Goal: Transaction & Acquisition: Purchase product/service

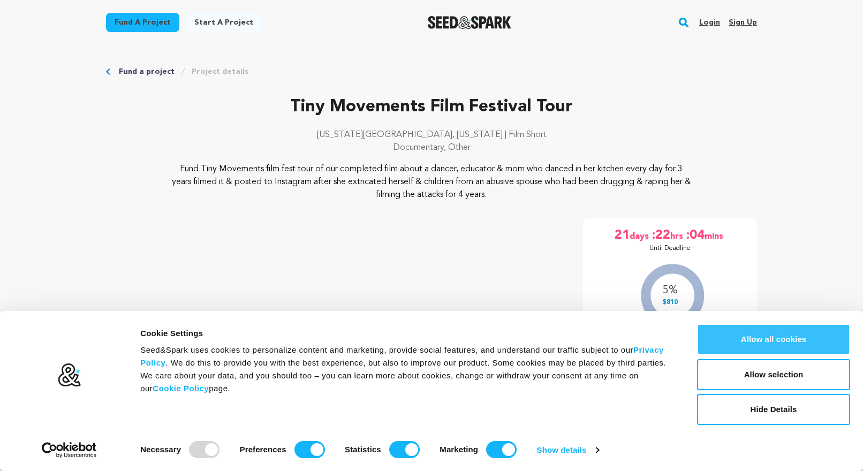
click at [745, 341] on button "Allow all cookies" at bounding box center [773, 339] width 153 height 31
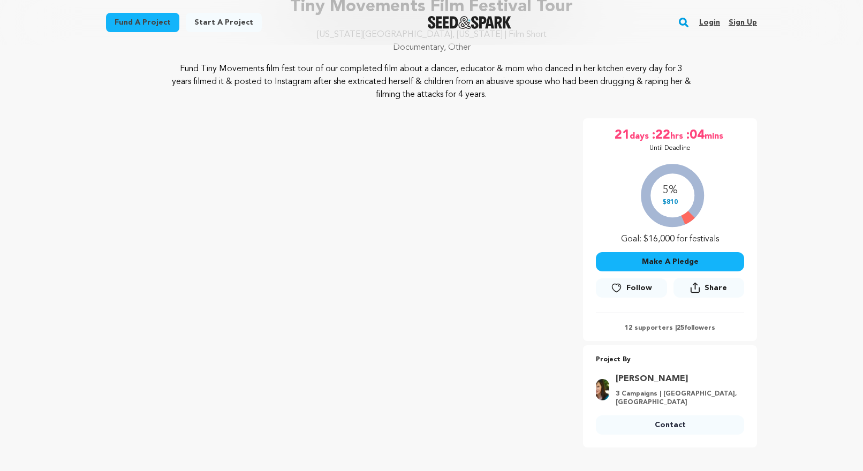
scroll to position [99, 0]
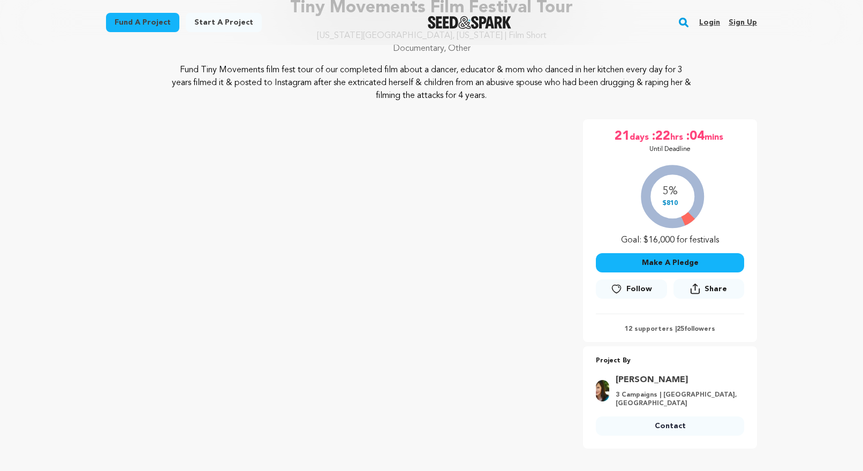
click at [684, 266] on button "Make A Pledge" at bounding box center [670, 262] width 148 height 19
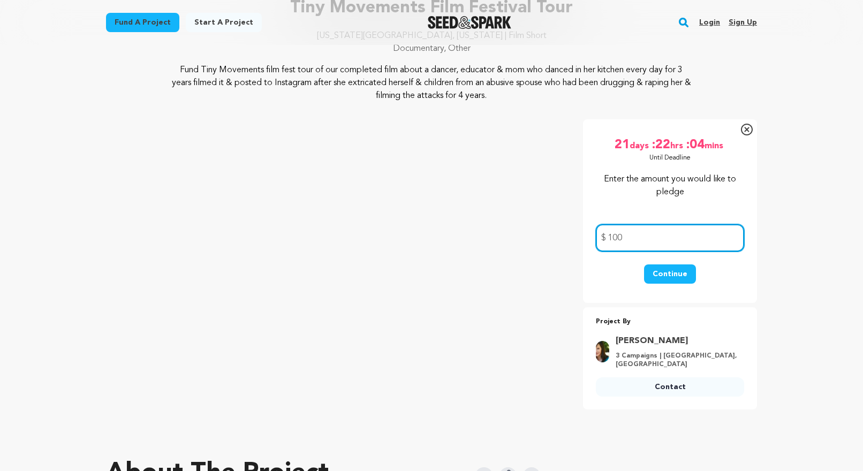
type input "100"
click at [663, 274] on button "Continue" at bounding box center [670, 274] width 52 height 19
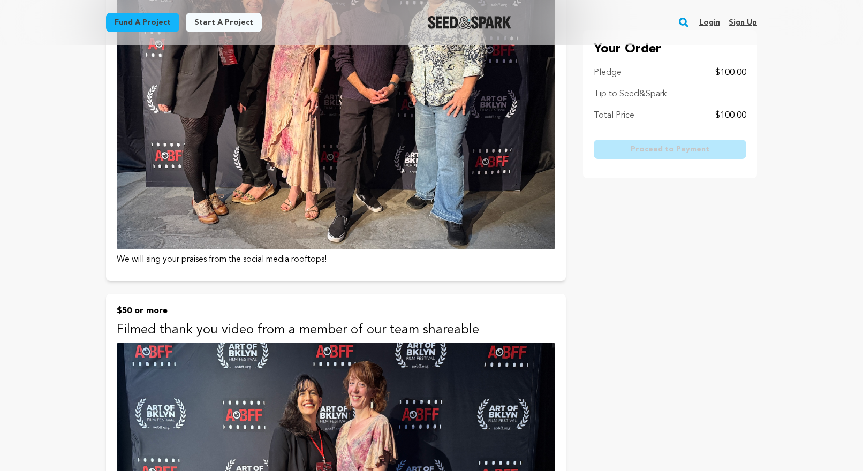
scroll to position [374, 0]
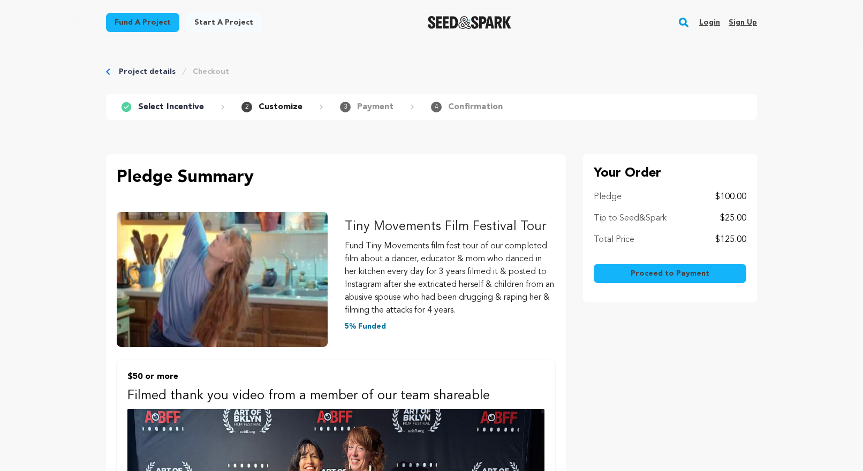
click at [730, 218] on p "$25.00" at bounding box center [733, 218] width 26 height 13
click at [125, 71] on link "Project details" at bounding box center [147, 71] width 57 height 11
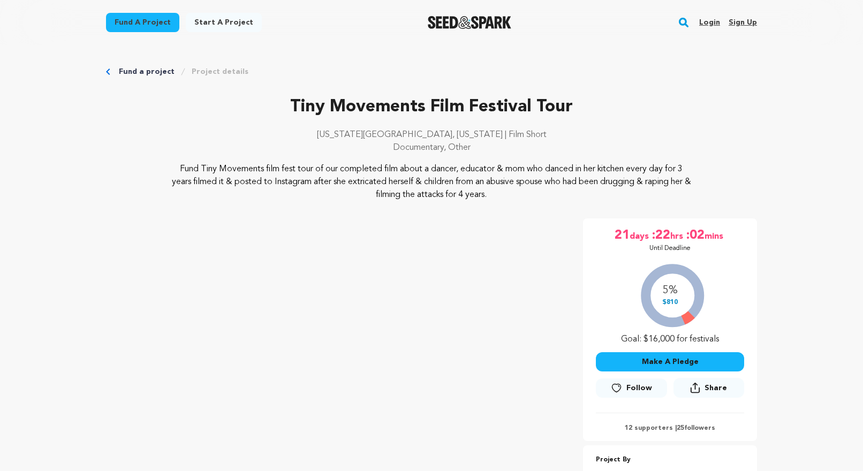
click at [682, 364] on button "Make A Pledge" at bounding box center [670, 361] width 148 height 19
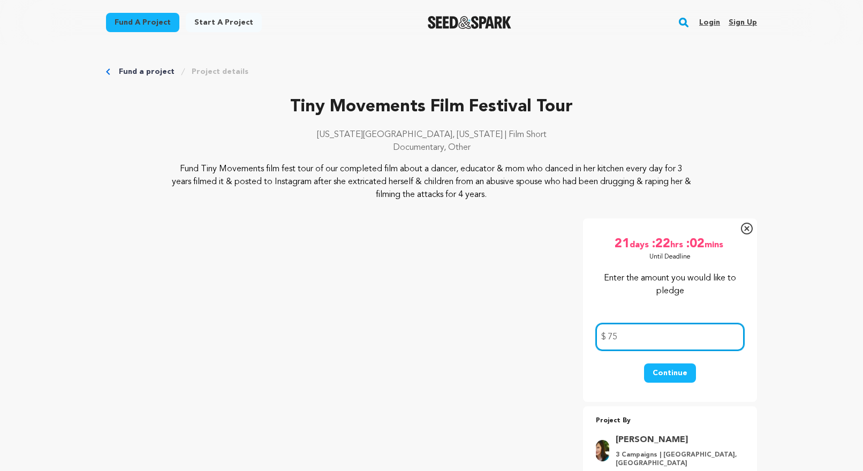
type input "75"
click at [666, 377] on button "Continue" at bounding box center [670, 373] width 52 height 19
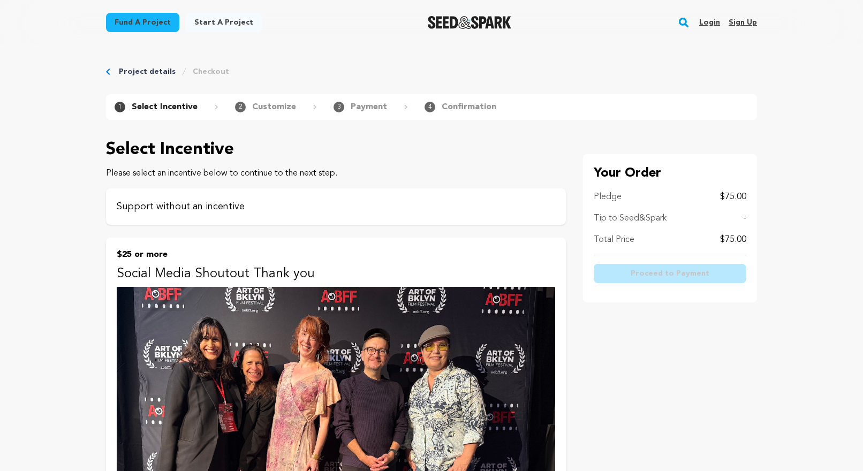
click at [378, 202] on p "Support without an incentive" at bounding box center [336, 206] width 439 height 15
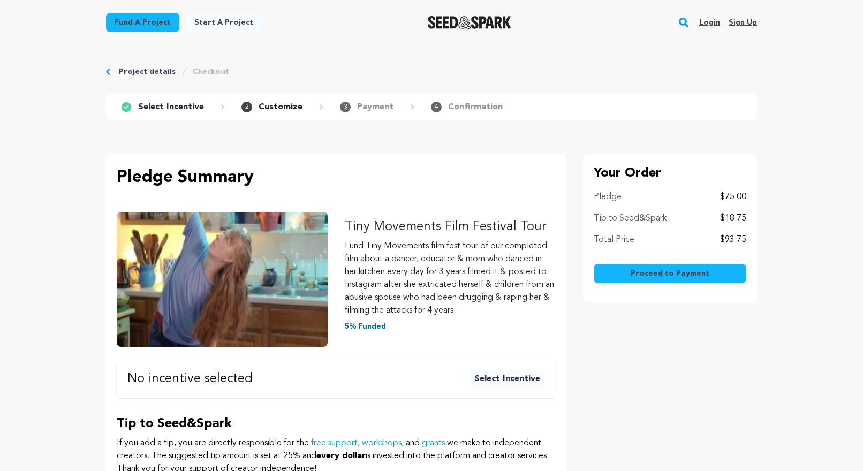
drag, startPoint x: 169, startPoint y: 107, endPoint x: 163, endPoint y: 106, distance: 5.5
click at [168, 107] on p "Select Incentive" at bounding box center [171, 107] width 66 height 13
click at [148, 67] on link "Project details" at bounding box center [147, 71] width 57 height 11
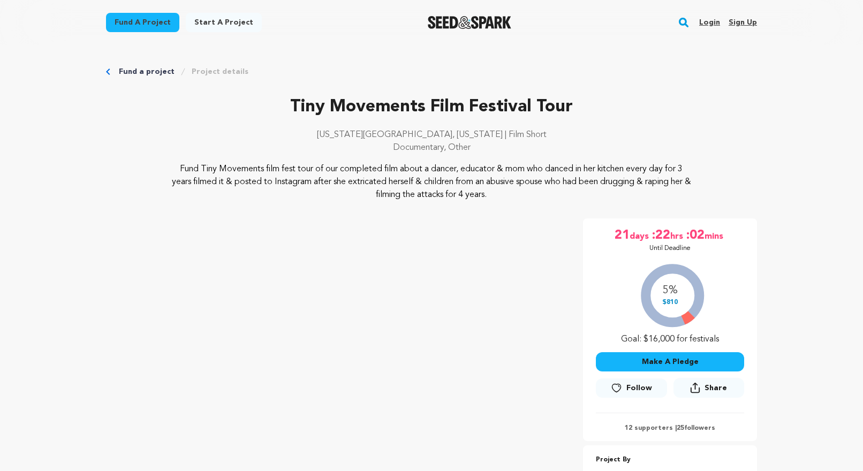
click at [698, 365] on button "Make A Pledge" at bounding box center [670, 361] width 148 height 19
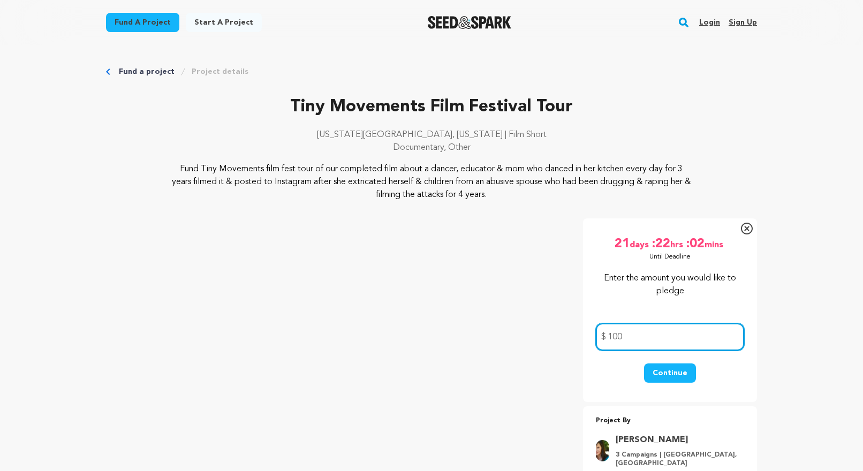
type input "100"
click at [662, 367] on button "Continue" at bounding box center [670, 373] width 52 height 19
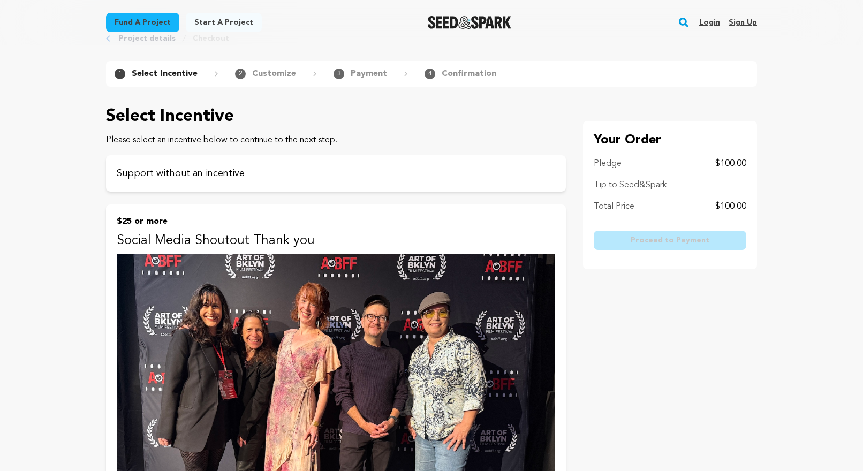
scroll to position [34, 0]
click at [459, 165] on p "Support without an incentive" at bounding box center [336, 172] width 439 height 15
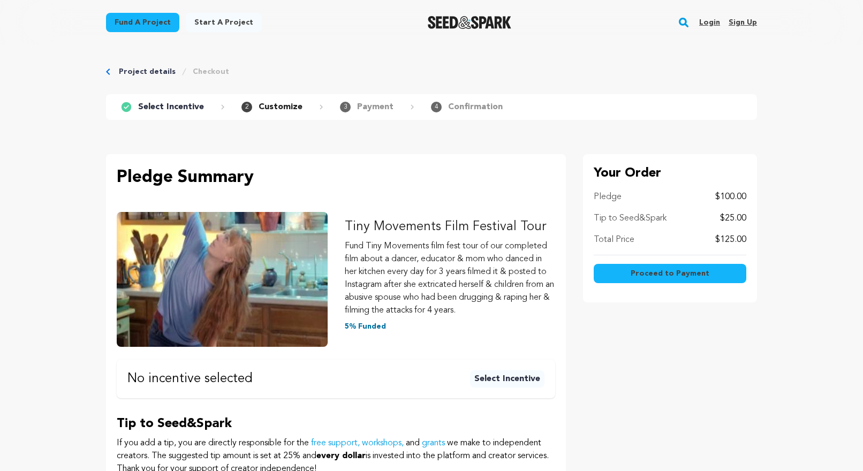
click at [643, 275] on span "Proceed to Payment" at bounding box center [670, 273] width 79 height 11
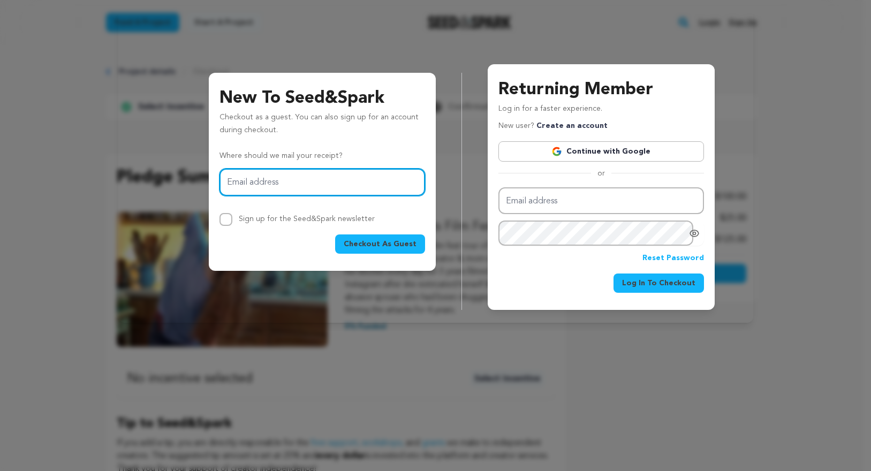
click at [320, 186] on input "Email address" at bounding box center [323, 182] width 206 height 27
type input "[EMAIL_ADDRESS][DOMAIN_NAME]"
click at [354, 242] on span "Checkout As Guest" at bounding box center [380, 244] width 73 height 11
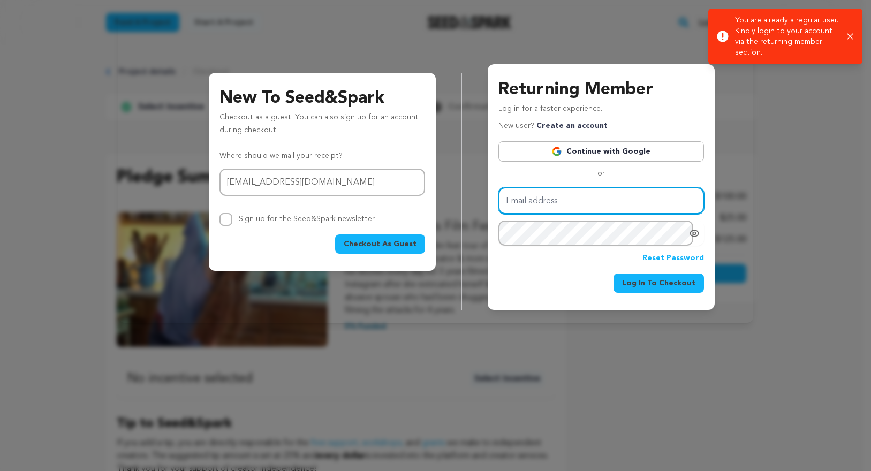
click at [538, 200] on input "Email address" at bounding box center [602, 200] width 206 height 27
type input "[EMAIL_ADDRESS][DOMAIN_NAME]"
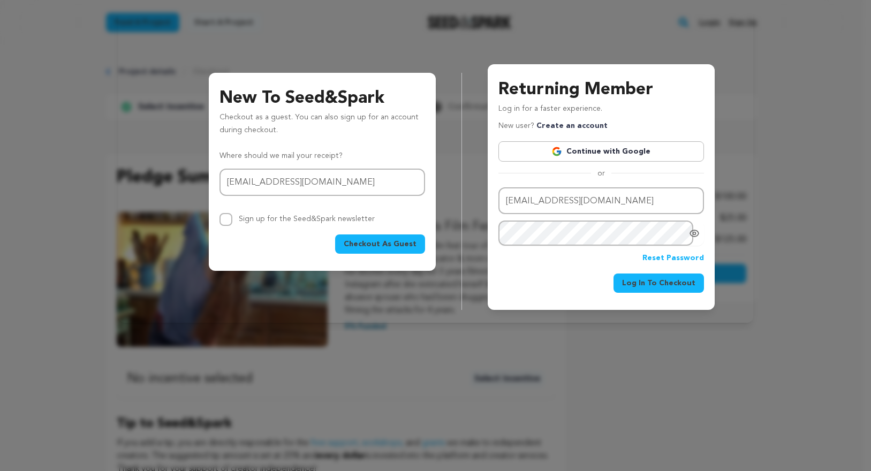
click at [699, 286] on button "Log In To Checkout" at bounding box center [659, 283] width 90 height 19
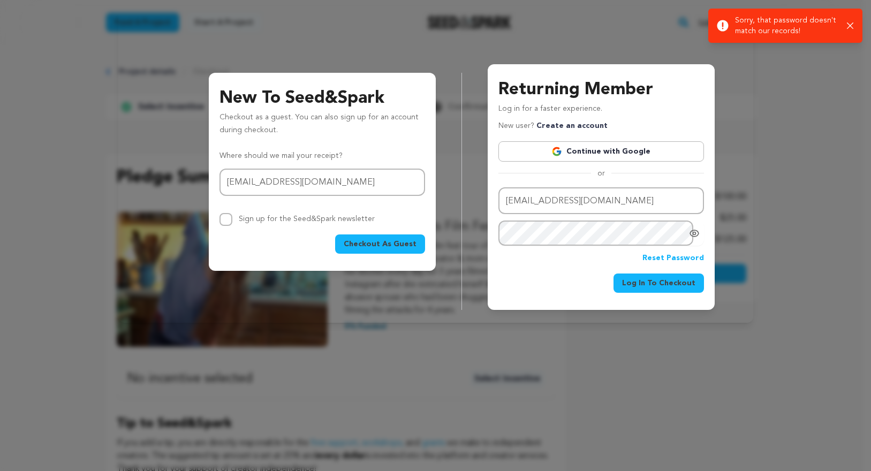
click at [691, 236] on icon "Show password as plain text. Warning: this will display your password on the sc…" at bounding box center [694, 233] width 9 height 6
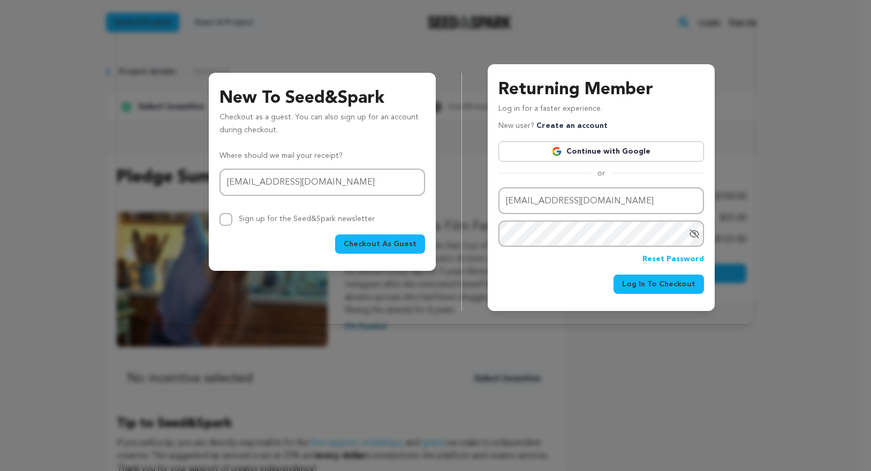
click at [645, 285] on span "Log In To Checkout" at bounding box center [658, 284] width 73 height 11
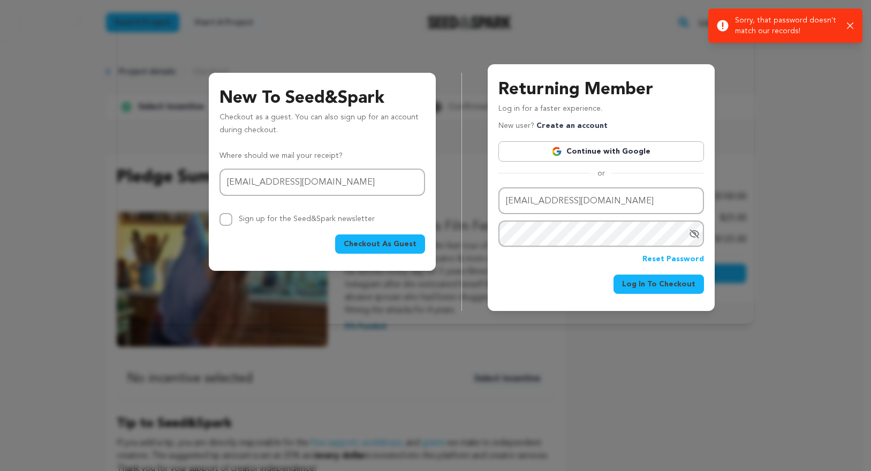
click at [663, 259] on link "Reset Password" at bounding box center [674, 259] width 62 height 13
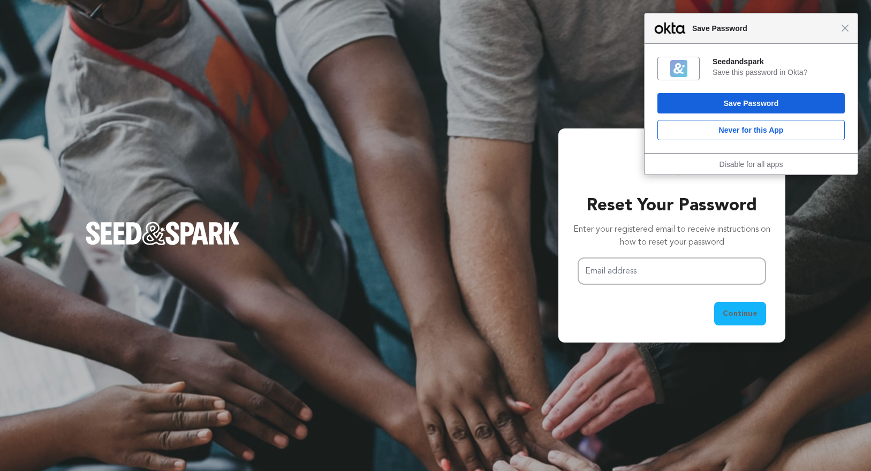
click at [847, 25] on span "Close" at bounding box center [845, 28] width 8 height 8
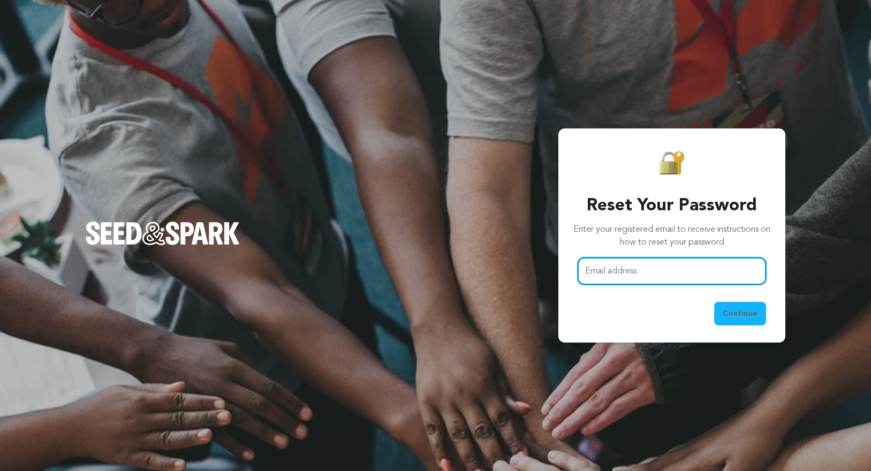
click at [676, 268] on input "Email address" at bounding box center [672, 271] width 188 height 27
type input "liperezrey@gmail.com"
click at [737, 318] on span "Continue" at bounding box center [740, 313] width 35 height 11
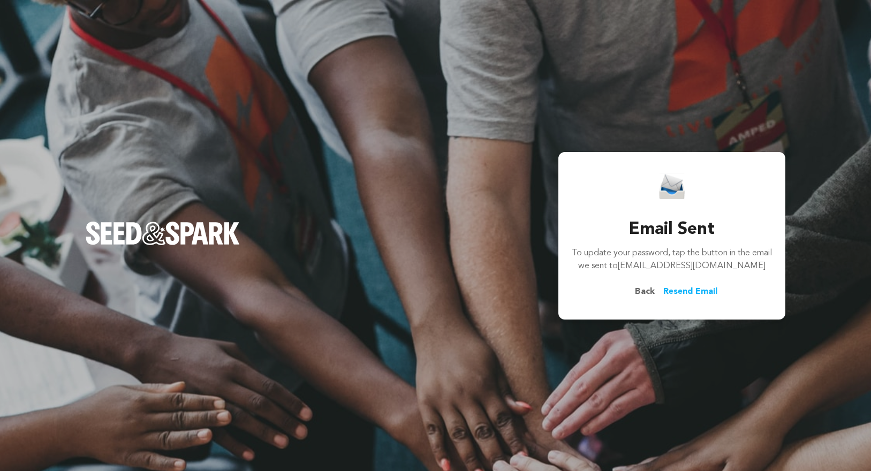
click at [647, 290] on span "Back" at bounding box center [645, 291] width 37 height 13
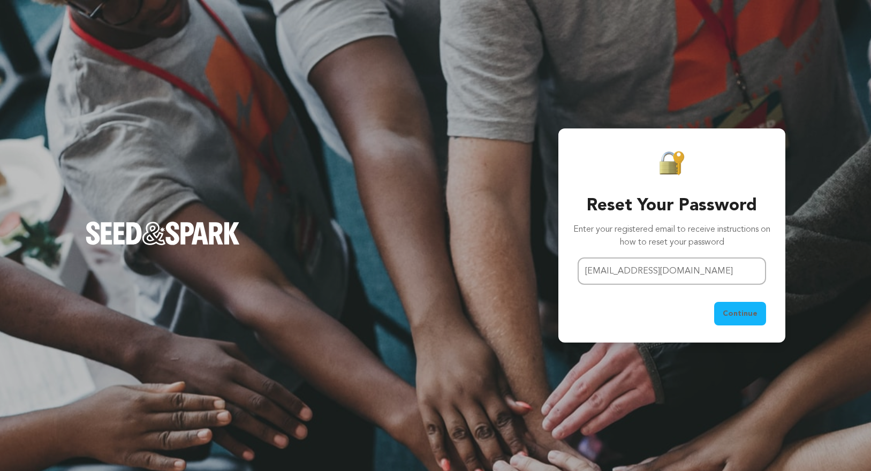
click at [506, 139] on div "Reset Your Password Enter your registered email to receive instructions on how …" at bounding box center [435, 235] width 871 height 471
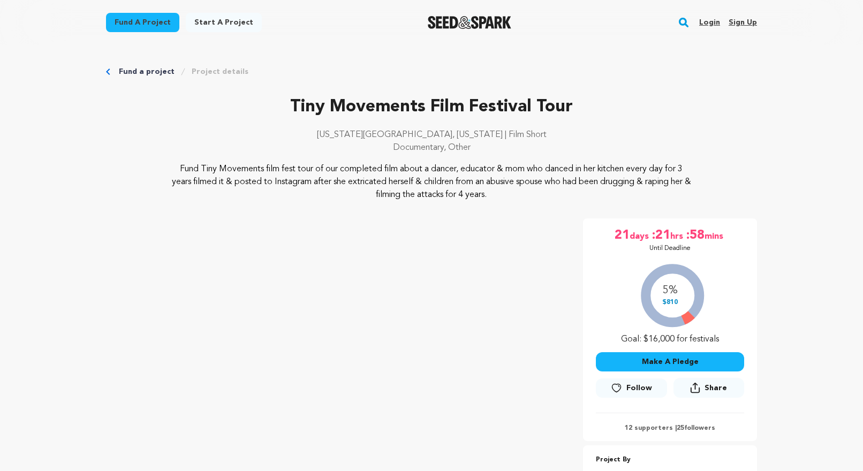
click at [646, 352] on button "Make A Pledge" at bounding box center [670, 361] width 148 height 19
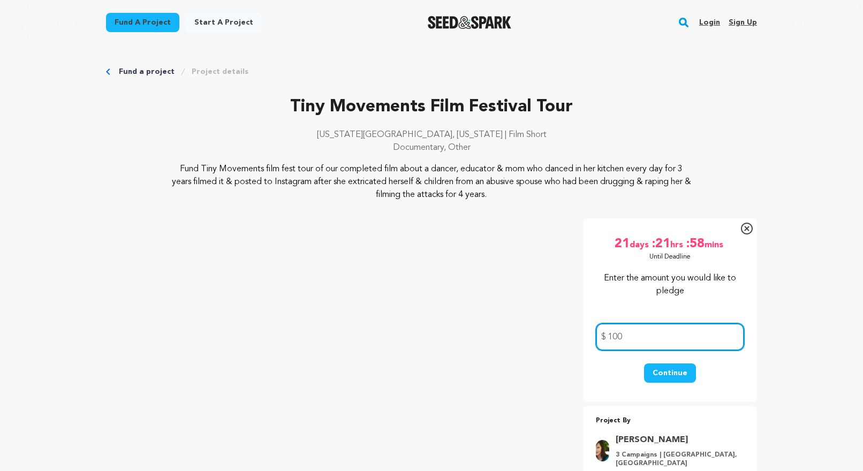
type input "100"
click at [677, 375] on button "Continue" at bounding box center [670, 373] width 52 height 19
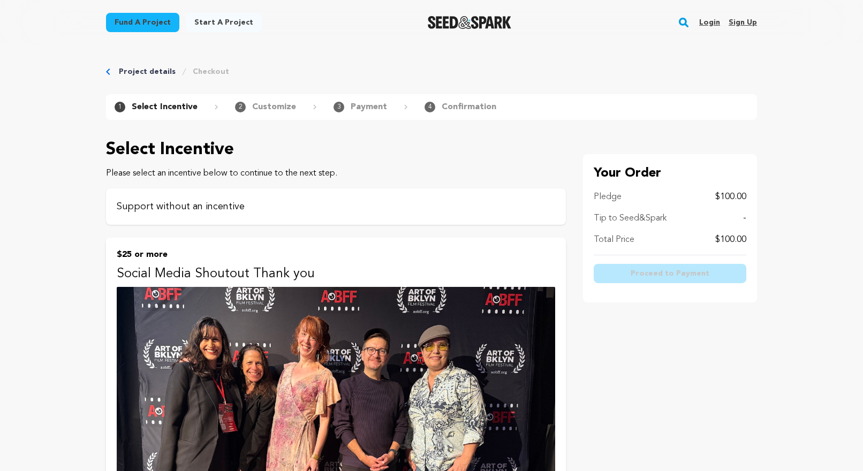
click at [506, 216] on div "Support without an incentive" at bounding box center [336, 206] width 460 height 36
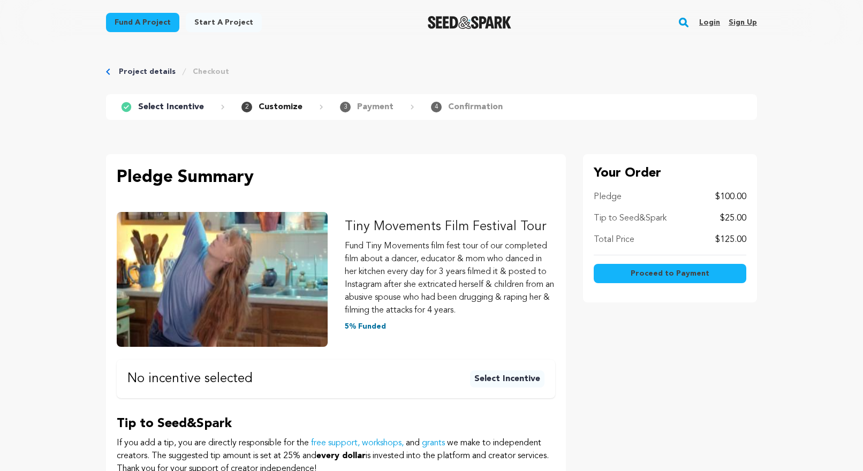
click at [630, 273] on button "Proceed to Payment" at bounding box center [670, 273] width 153 height 19
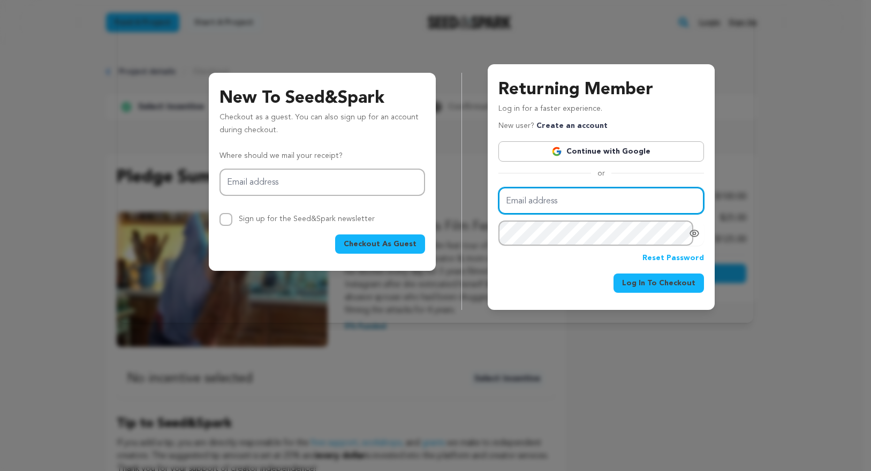
click at [571, 203] on input "Email address" at bounding box center [602, 200] width 206 height 27
type input "[EMAIL_ADDRESS][DOMAIN_NAME]"
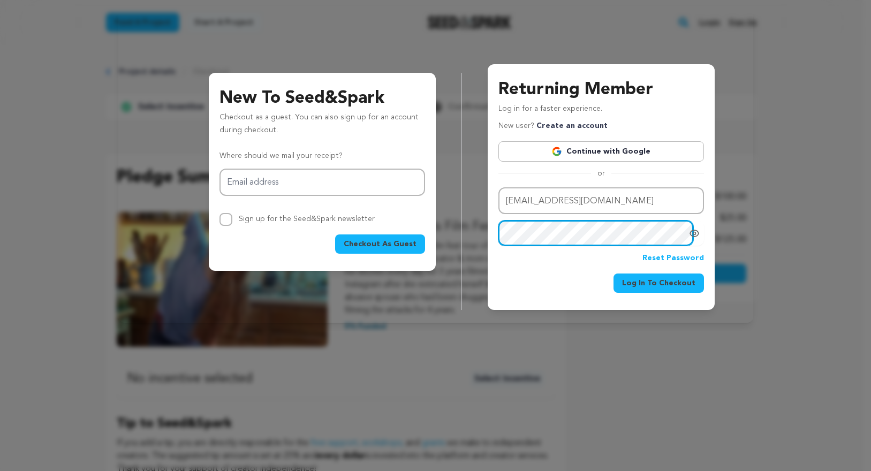
click at [614, 274] on button "Log In To Checkout" at bounding box center [659, 283] width 90 height 19
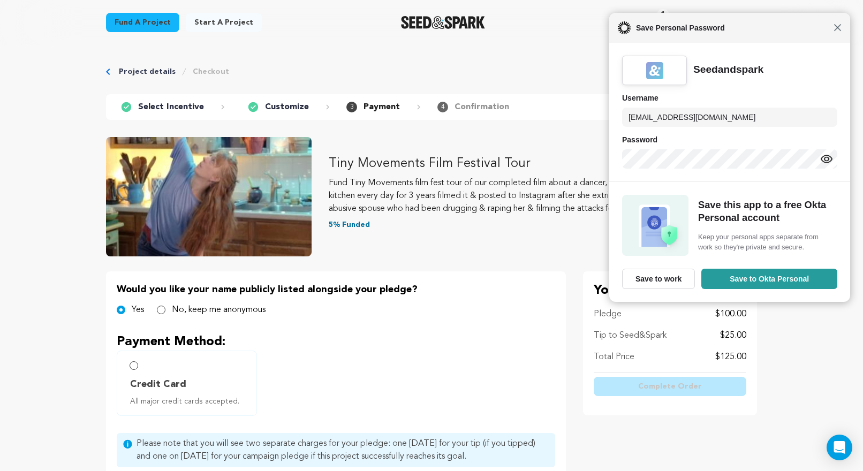
click at [840, 28] on span "Close" at bounding box center [838, 28] width 8 height 8
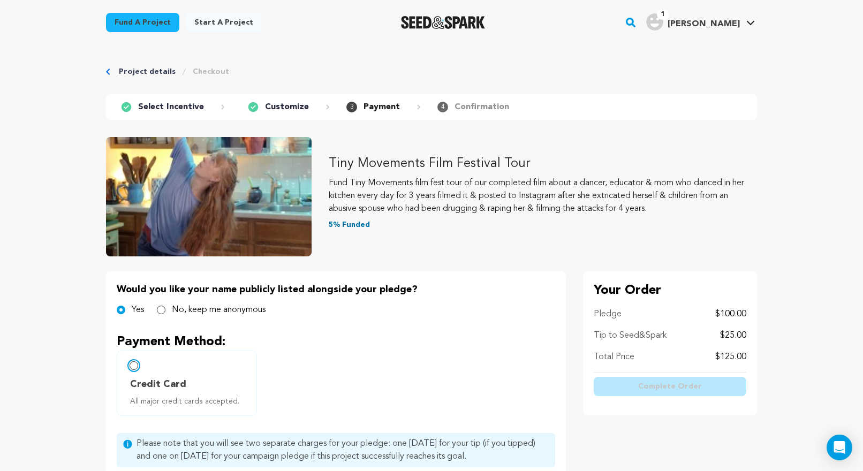
click at [133, 365] on input "Credit Card All major credit cards accepted." at bounding box center [134, 365] width 9 height 9
radio input "false"
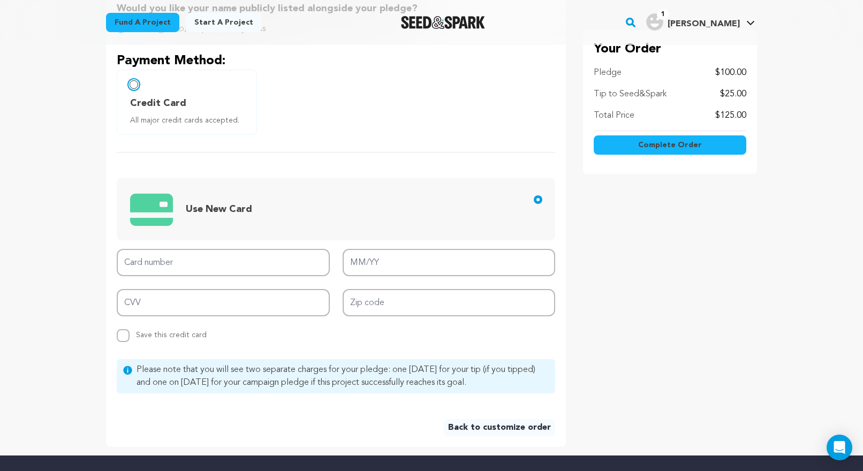
scroll to position [282, 0]
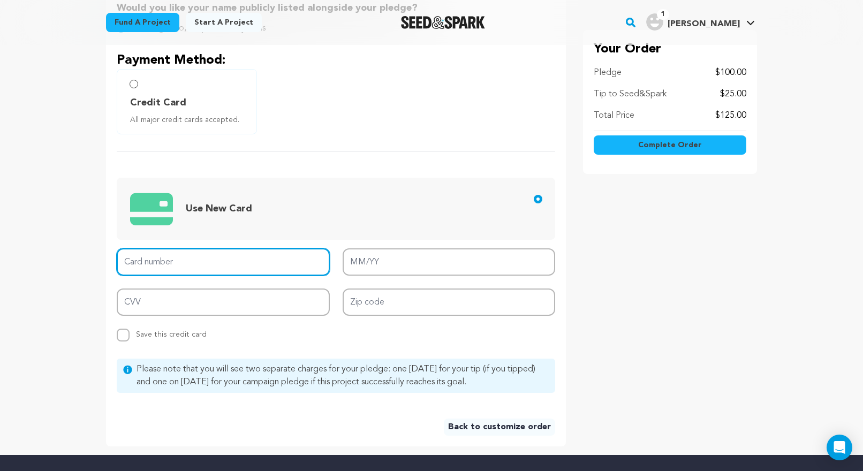
click at [223, 263] on input "Card number" at bounding box center [223, 261] width 213 height 27
type input "[CREDIT_CARD_NUMBER]"
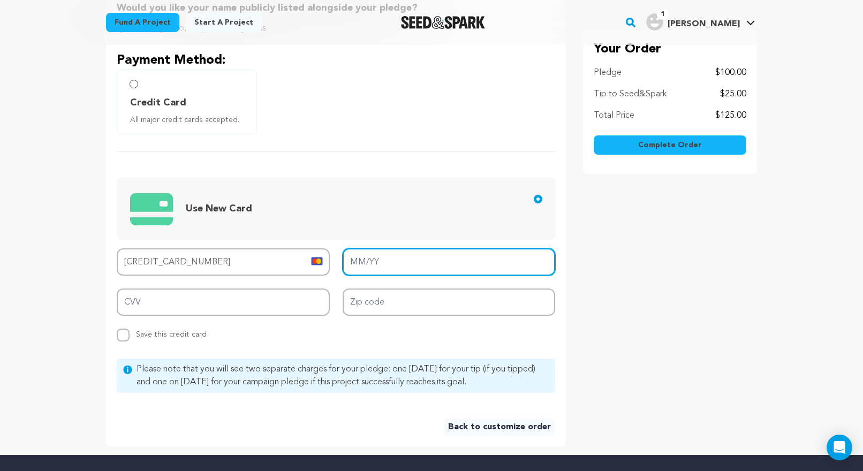
click at [412, 263] on input "MM/YY" at bounding box center [449, 261] width 213 height 27
type input "04/29"
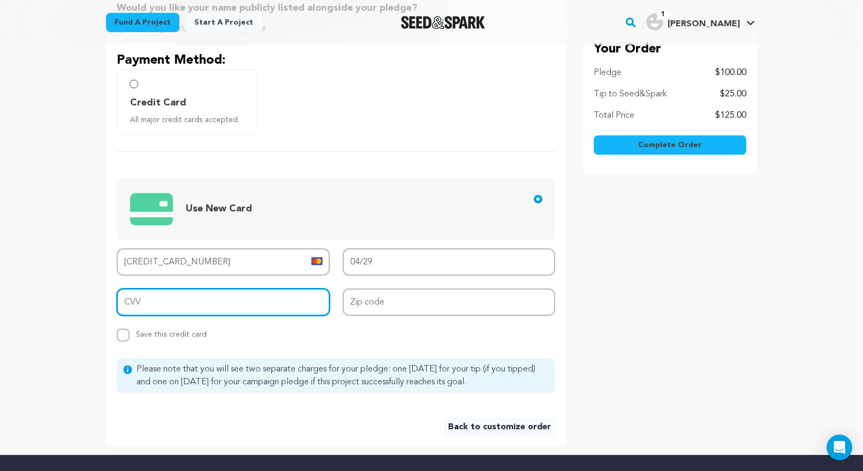
click at [309, 298] on input "CVV" at bounding box center [223, 302] width 213 height 27
type input "803"
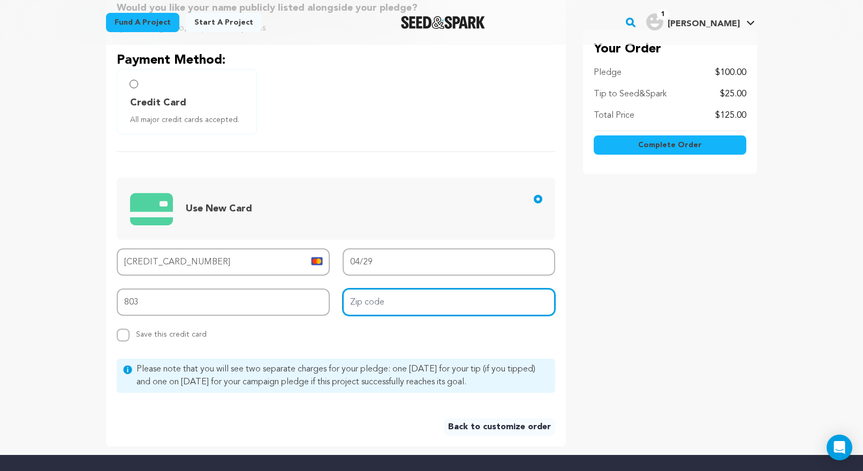
click at [428, 298] on input "Zip code" at bounding box center [449, 302] width 213 height 27
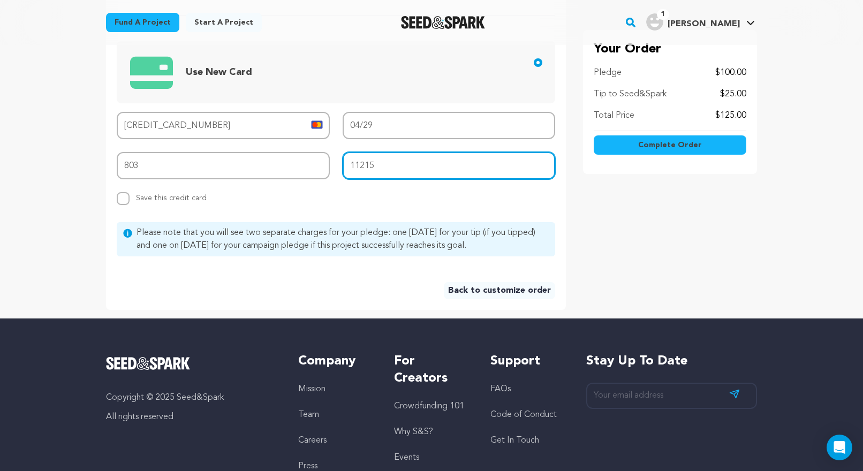
scroll to position [418, 0]
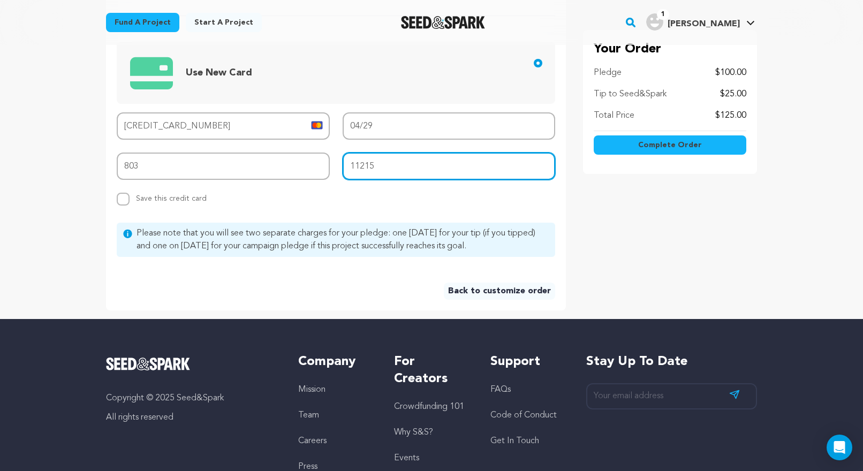
type input "11215"
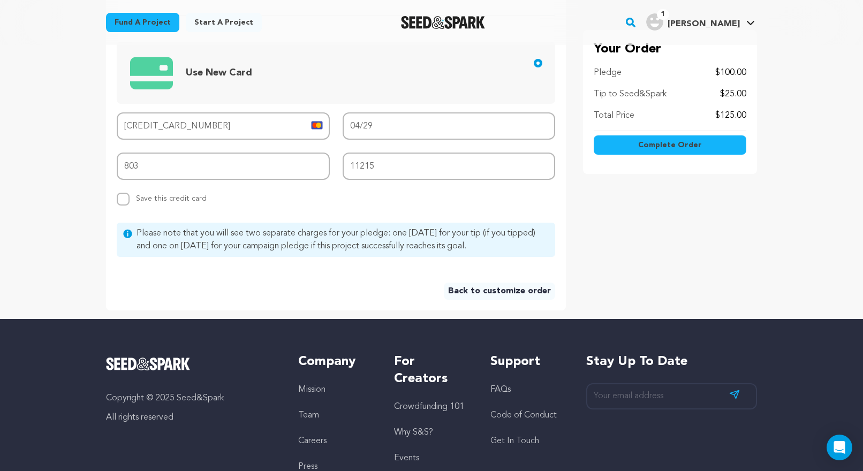
click at [647, 144] on span "Complete Order" at bounding box center [670, 145] width 64 height 11
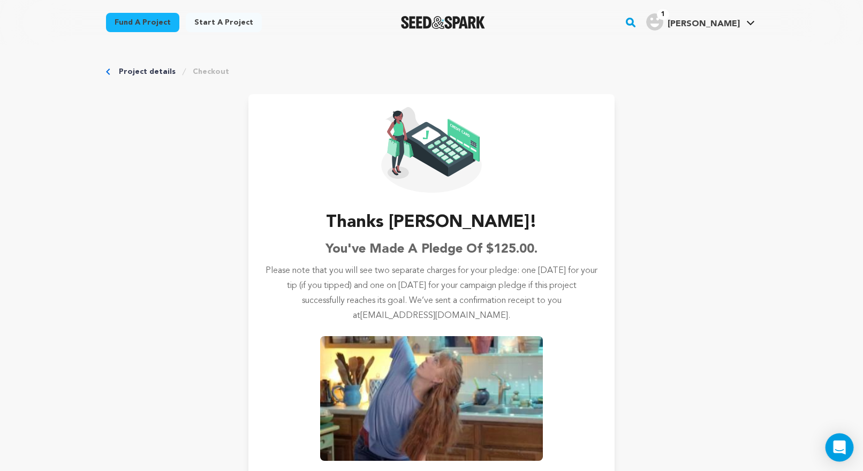
click at [839, 447] on icon "Open Intercom Messenger" at bounding box center [839, 448] width 12 height 14
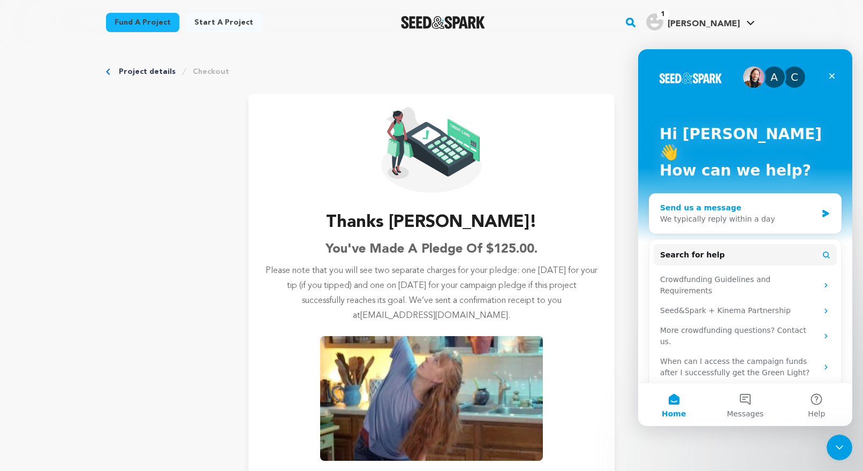
click at [723, 214] on div "We typically reply within a day" at bounding box center [738, 219] width 157 height 11
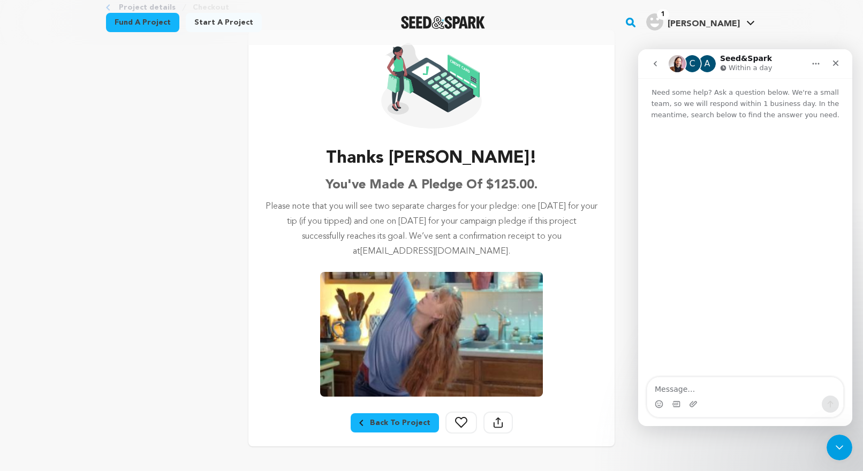
scroll to position [62, 0]
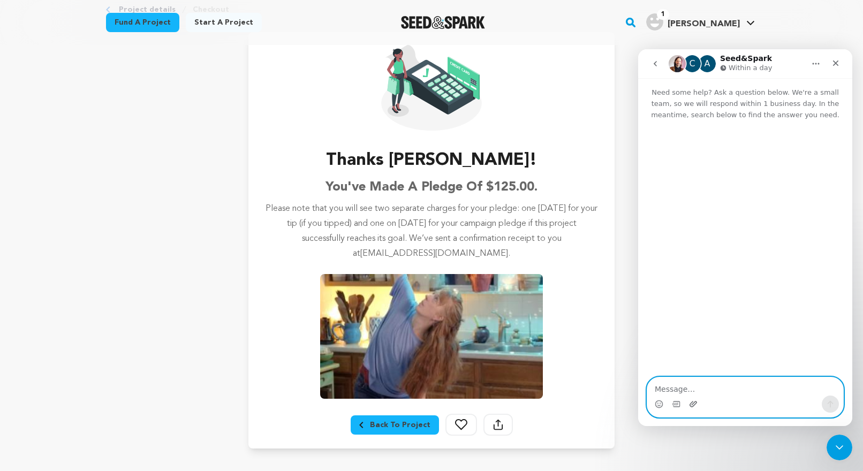
click at [696, 405] on icon "Upload attachment" at bounding box center [693, 404] width 9 height 9
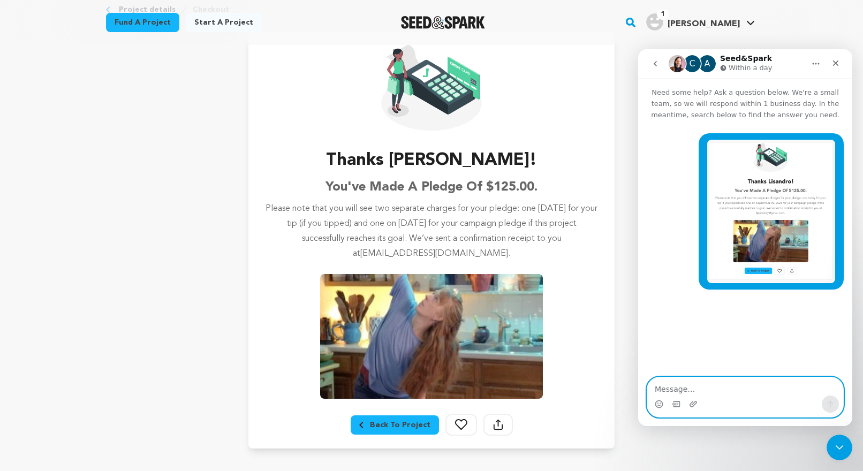
click at [748, 386] on textarea "Message…" at bounding box center [745, 387] width 196 height 18
click at [658, 403] on icon "Emoji picker" at bounding box center [660, 403] width 4 height 1
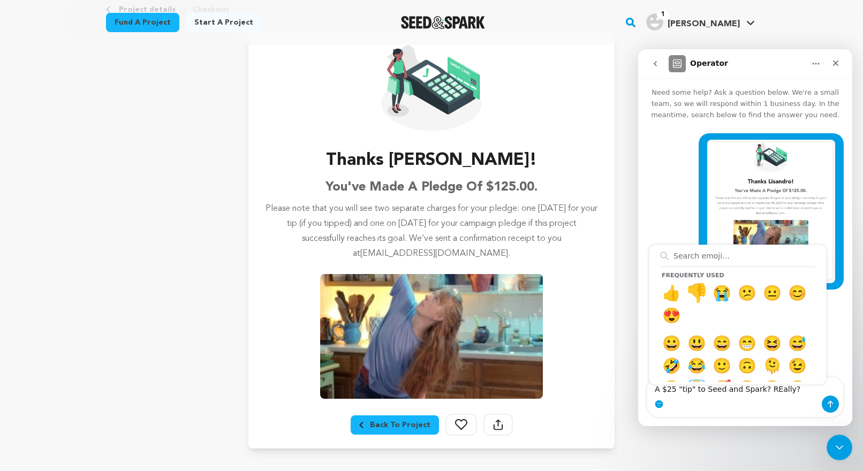
type textarea "A $25 "tip" to Seed and Spark? REally? 👎"
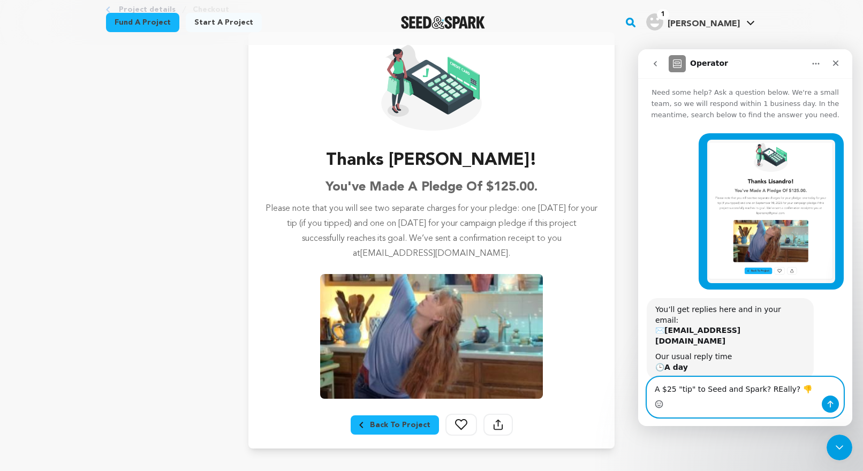
scroll to position [3, 0]
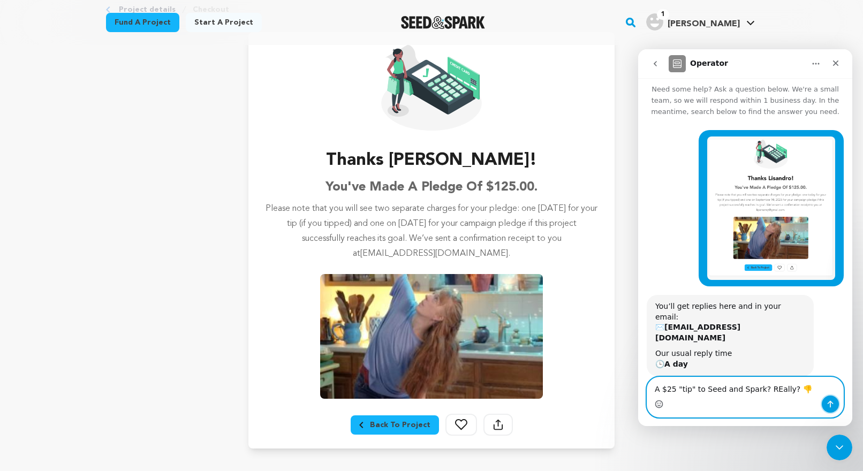
click at [833, 401] on icon "Send a message…" at bounding box center [830, 404] width 9 height 9
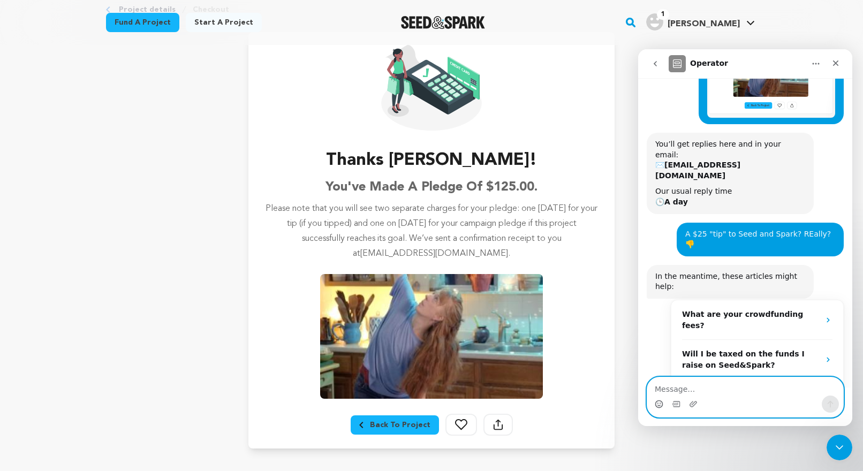
scroll to position [181, 0]
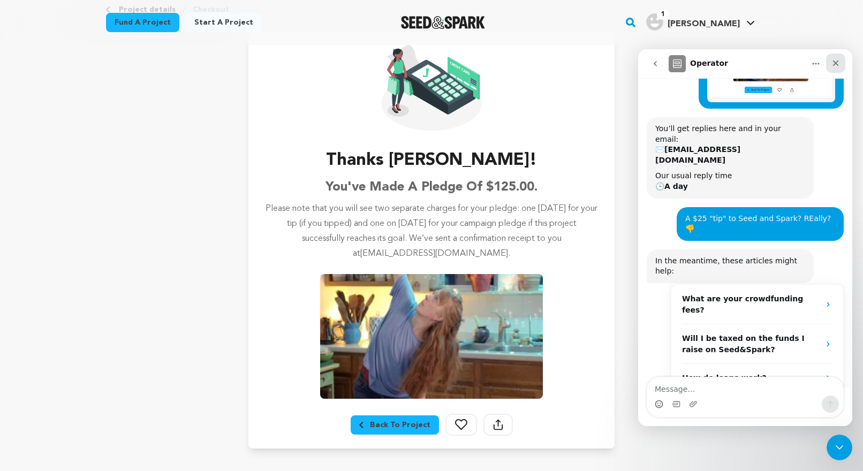
click at [833, 58] on div "Close" at bounding box center [835, 63] width 19 height 19
